Goal: Information Seeking & Learning: Learn about a topic

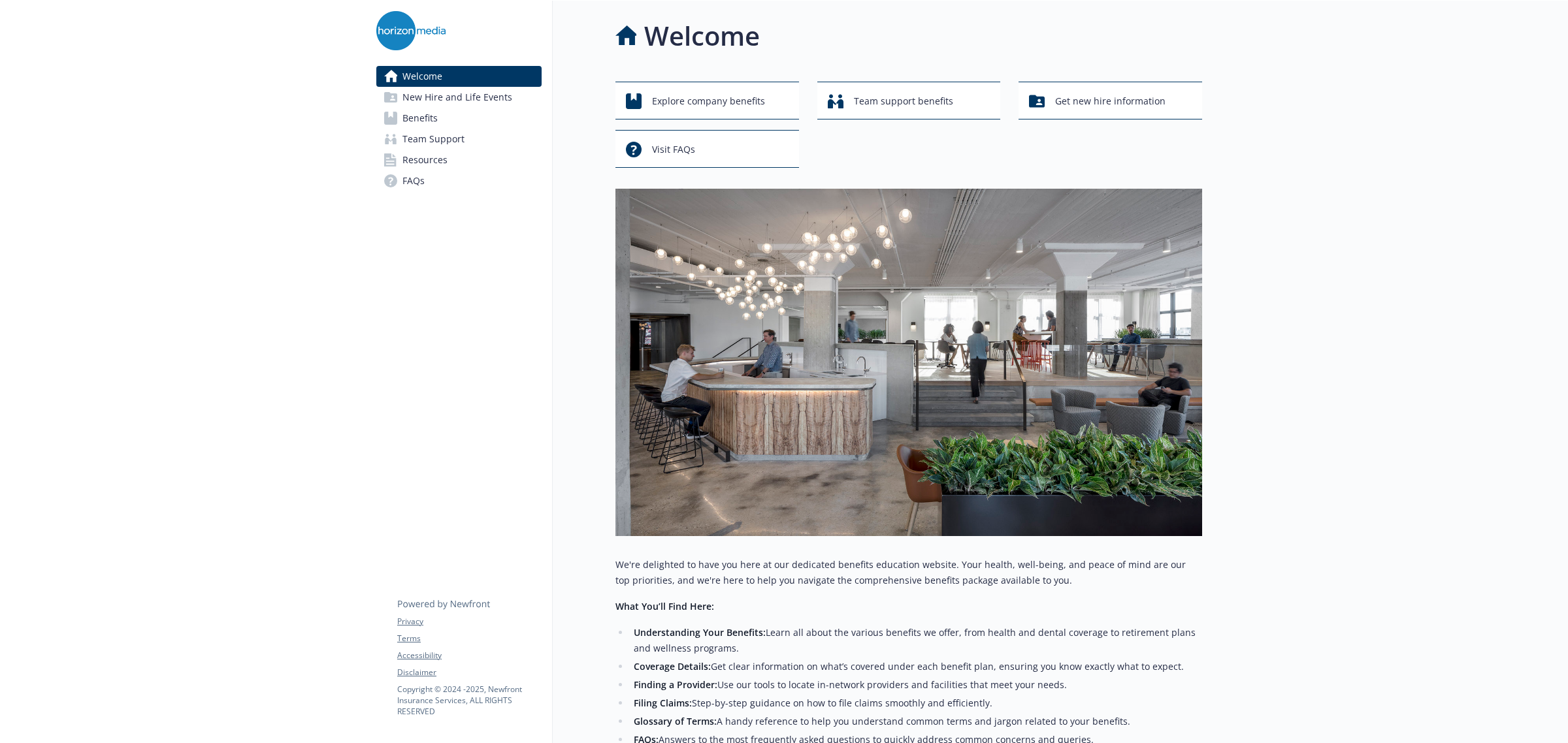
click at [471, 129] on link "Team Support" at bounding box center [459, 139] width 166 height 21
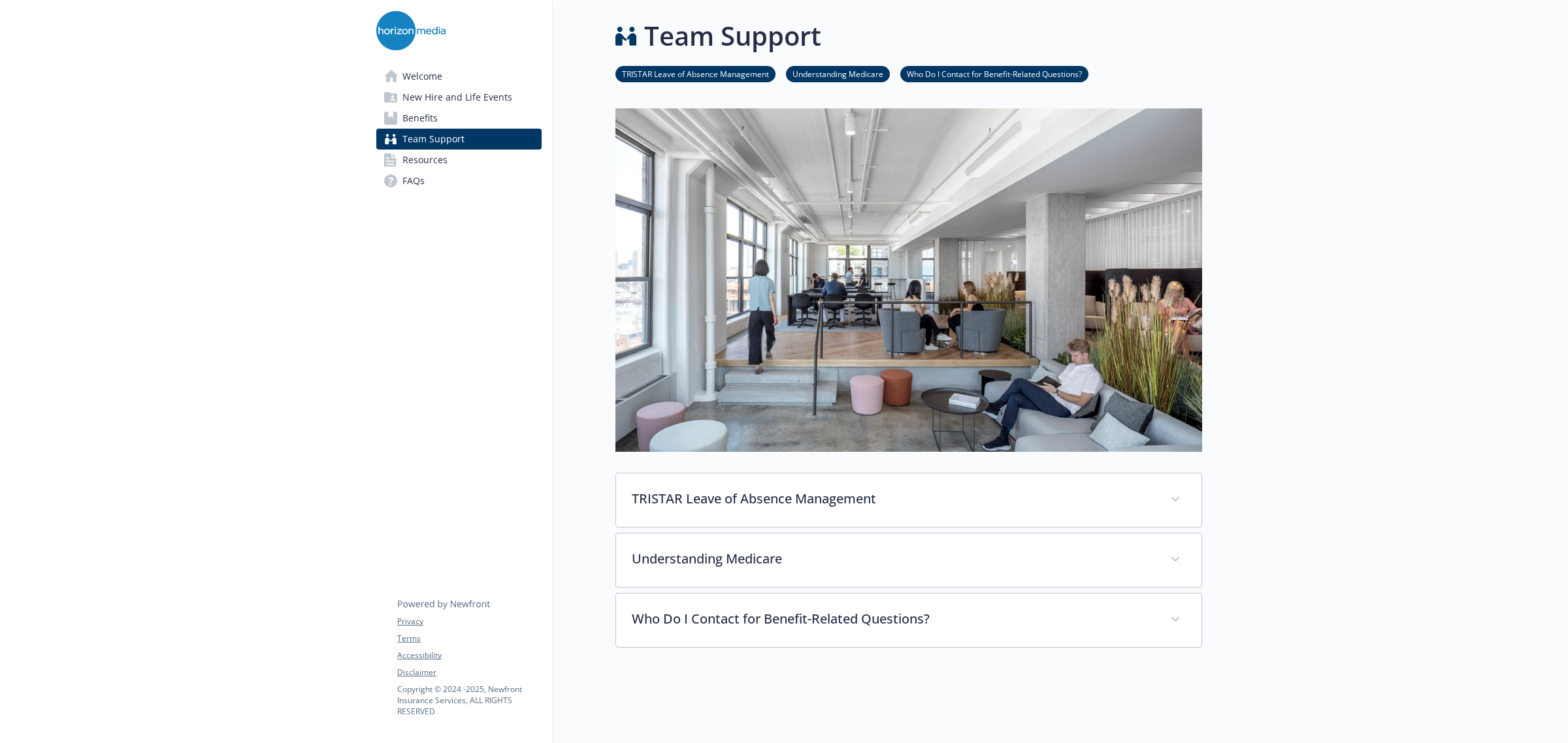
click at [472, 122] on link "Benefits" at bounding box center [459, 118] width 166 height 21
